Goal: Transaction & Acquisition: Purchase product/service

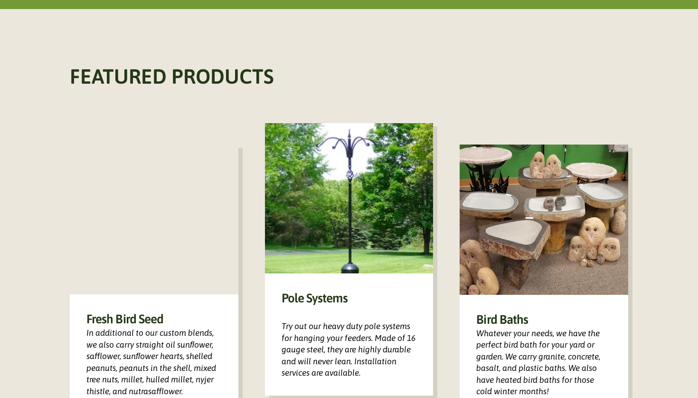
scroll to position [530, 0]
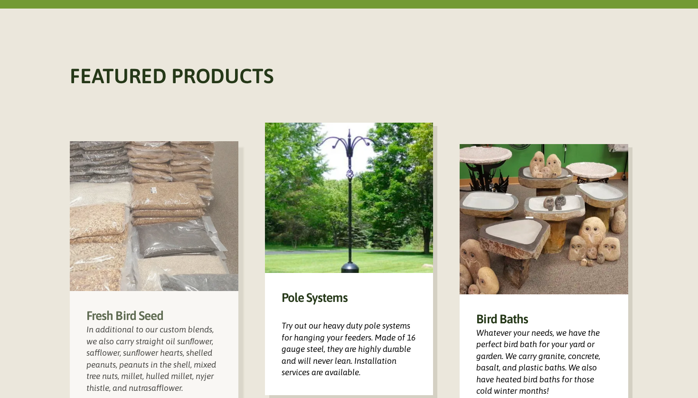
click at [172, 305] on div "Fresh Bird Seed In additional to our custom blends, we also carry straight oil …" at bounding box center [154, 350] width 169 height 119
click at [147, 307] on h3 "Fresh Bird Seed" at bounding box center [153, 315] width 135 height 16
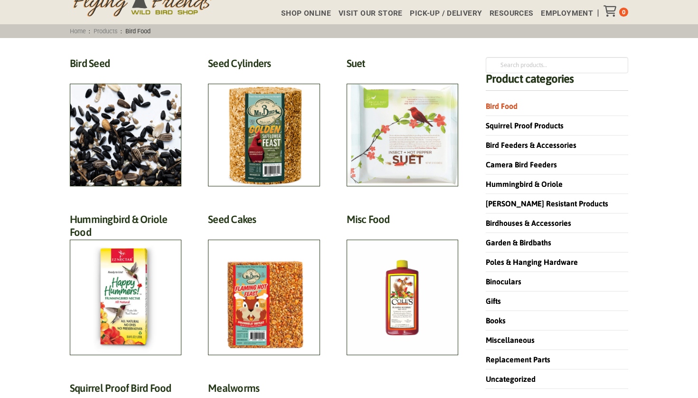
scroll to position [77, 0]
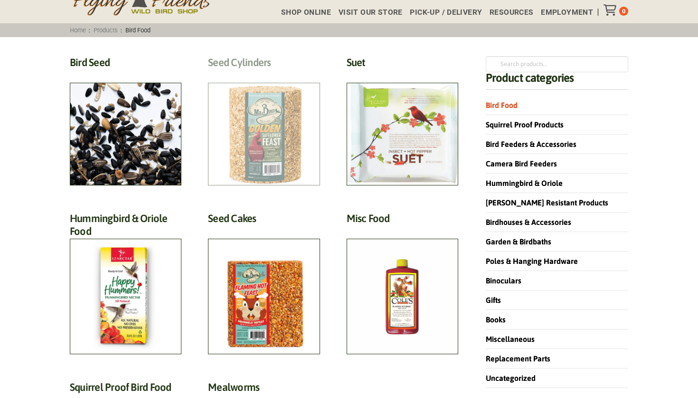
click at [280, 74] on h2 "Seed Cylinders (9)" at bounding box center [264, 65] width 112 height 18
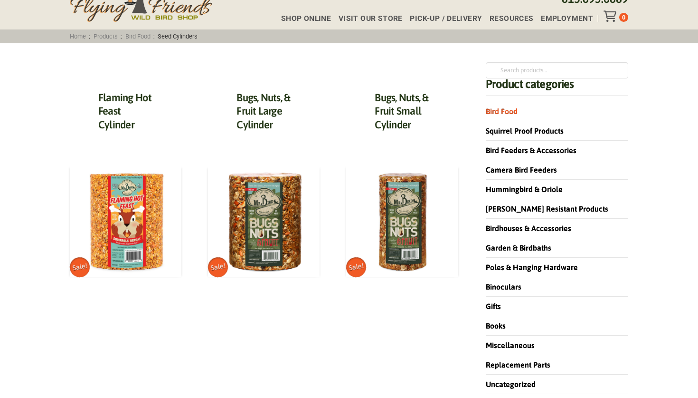
scroll to position [71, 0]
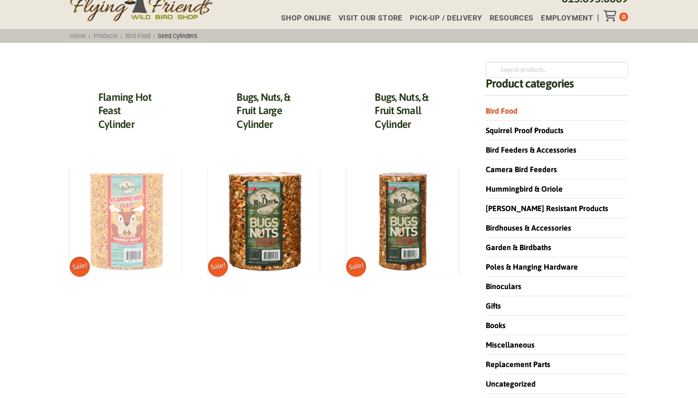
click at [141, 248] on img at bounding box center [126, 220] width 112 height 112
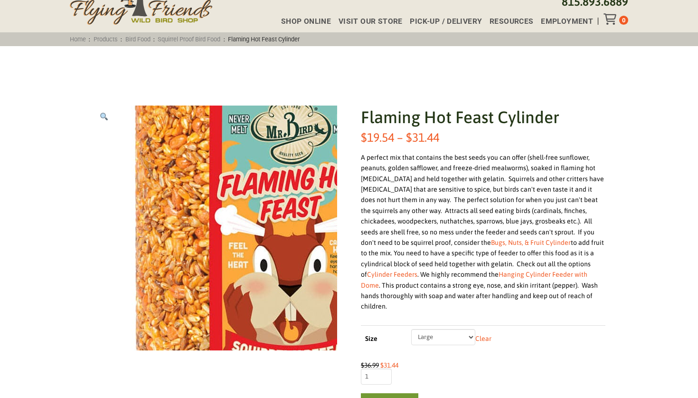
scroll to position [71, 0]
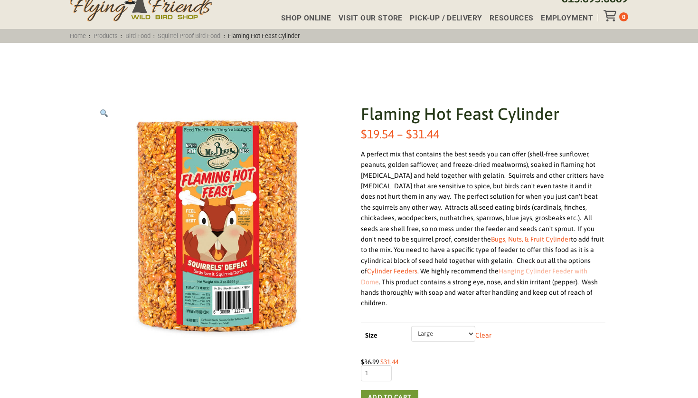
click at [493, 269] on link "Hanging Cylinder Feeder with Dome" at bounding box center [474, 276] width 227 height 18
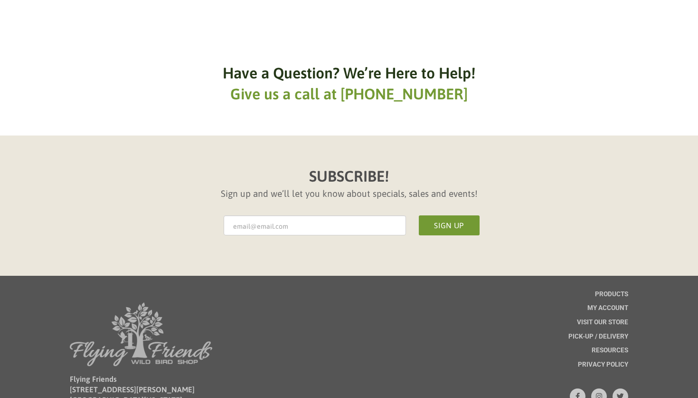
scroll to position [1196, 0]
